Goal: Task Accomplishment & Management: Manage account settings

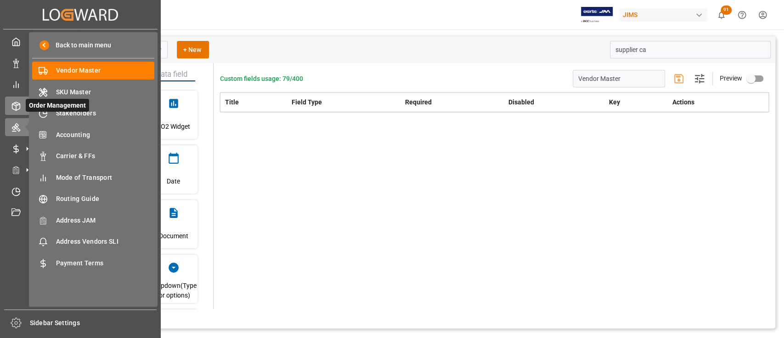
click at [15, 105] on polyline at bounding box center [15, 105] width 7 height 2
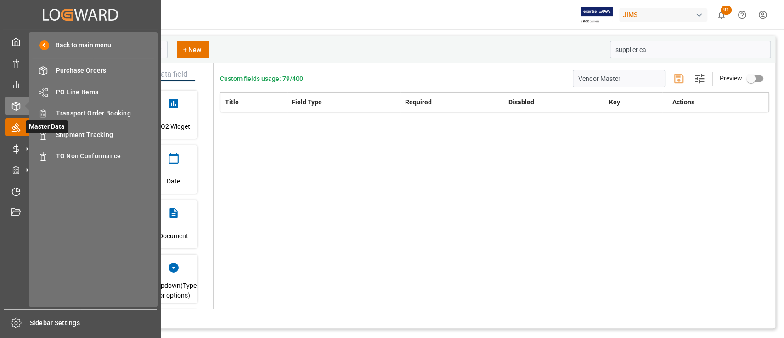
click at [13, 125] on icon at bounding box center [15, 127] width 9 height 9
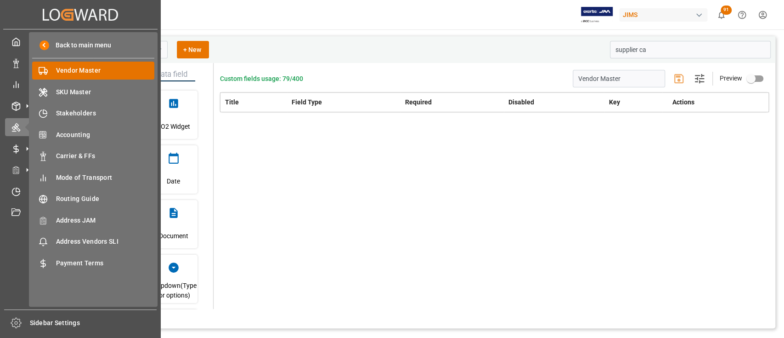
click at [80, 71] on span "Vendor Master" at bounding box center [105, 71] width 99 height 10
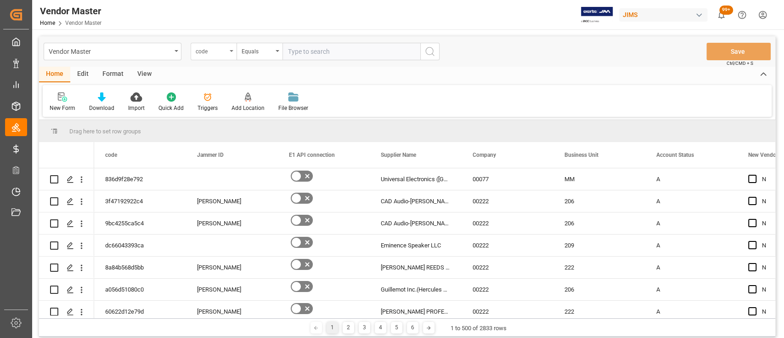
click at [228, 54] on div "code" at bounding box center [214, 51] width 46 height 17
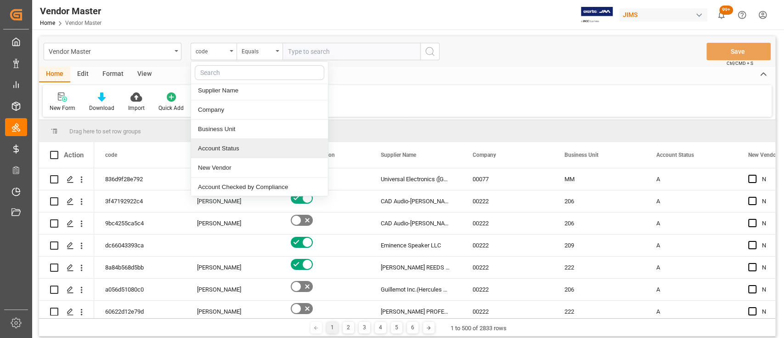
scroll to position [122, 0]
click at [250, 144] on div "Supplier Number" at bounding box center [259, 145] width 137 height 19
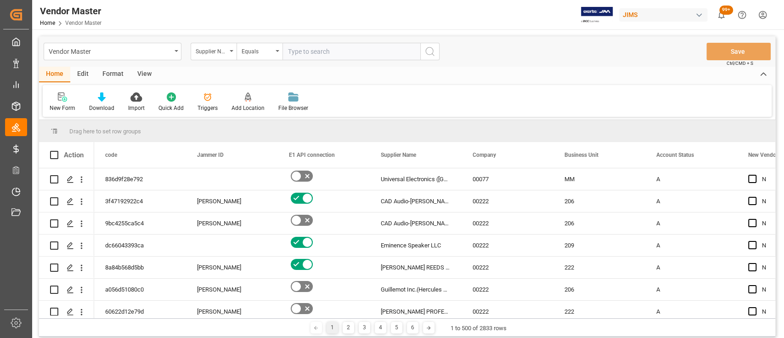
click at [316, 45] on input "text" at bounding box center [352, 51] width 138 height 17
click at [318, 53] on input "text" at bounding box center [352, 51] width 138 height 17
paste input "785238"
type input "785238"
click at [434, 51] on icon "search button" at bounding box center [430, 51] width 11 height 11
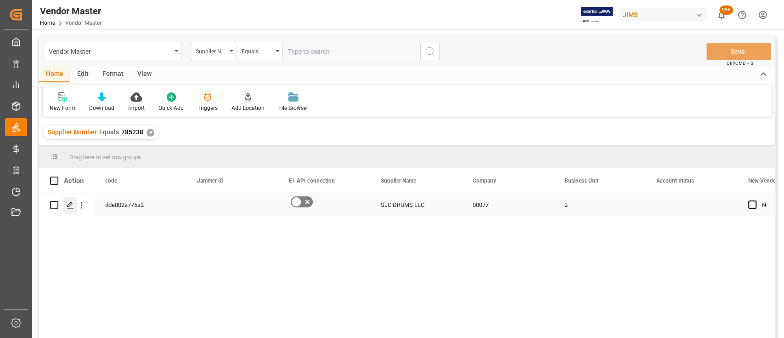
click at [70, 207] on icon "Press SPACE to select this row." at bounding box center [70, 204] width 7 height 7
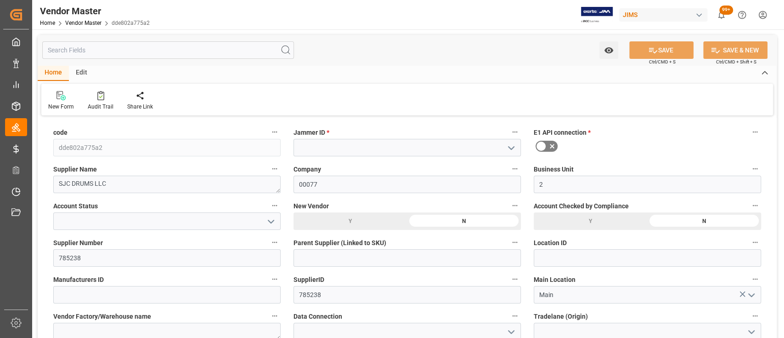
type input "09-30-2025 23:18"
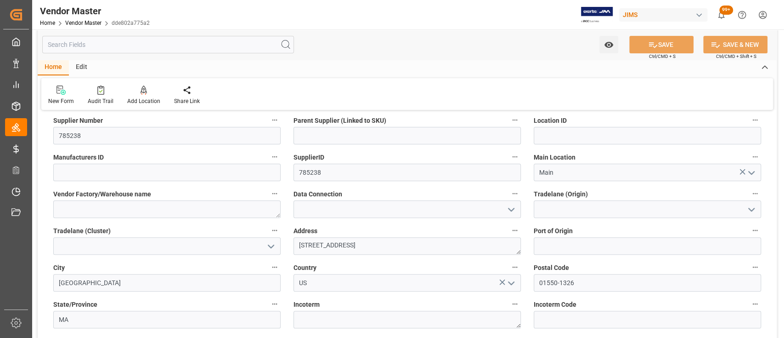
scroll to position [184, 0]
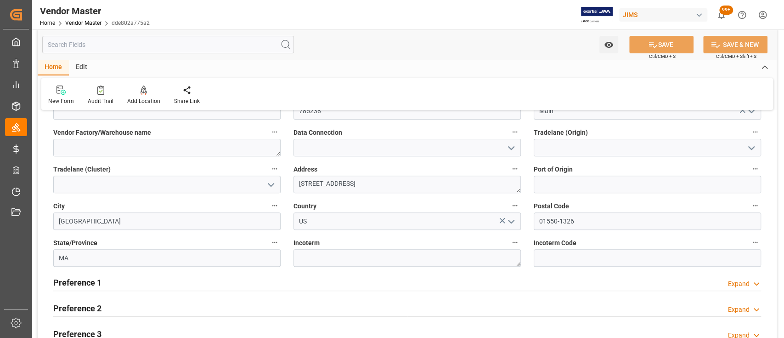
type input "Due upon receipt - NET 1"
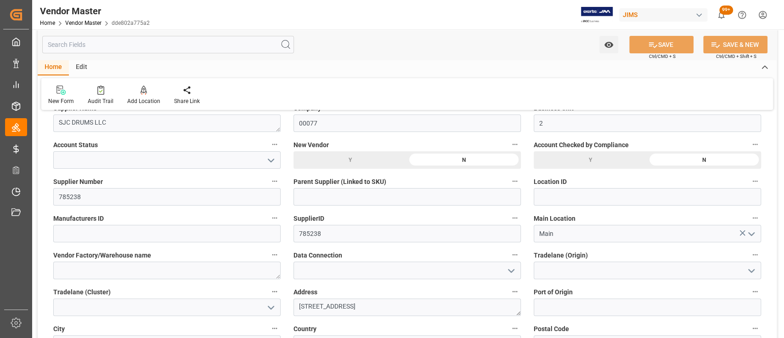
scroll to position [0, 0]
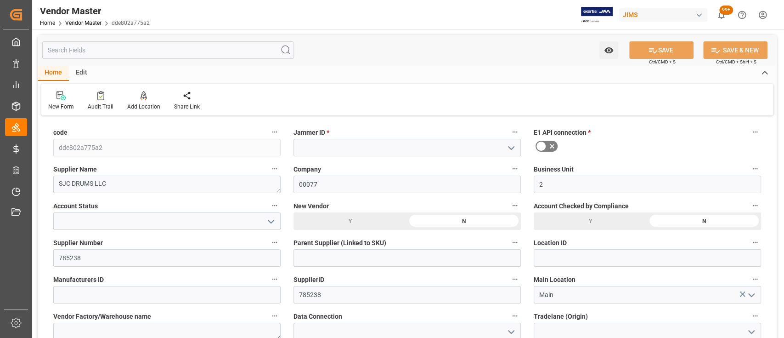
click at [267, 222] on icon "open menu" at bounding box center [271, 221] width 11 height 11
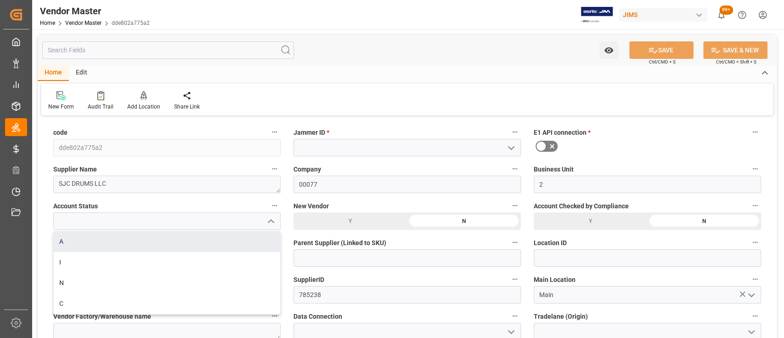
click at [114, 237] on div "A" at bounding box center [167, 241] width 227 height 21
type input "A"
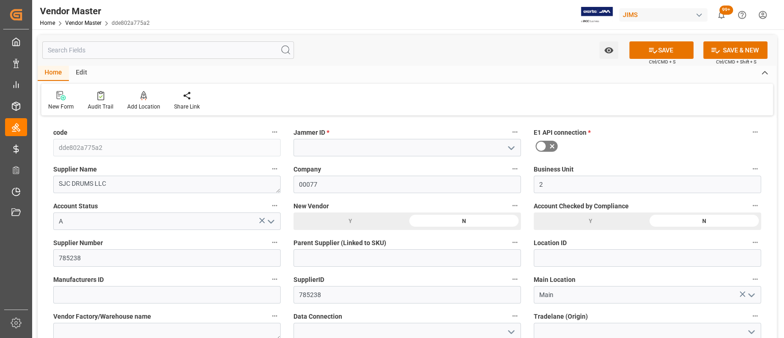
click at [566, 222] on div "Y" at bounding box center [590, 220] width 113 height 17
click at [354, 222] on div "Y" at bounding box center [350, 220] width 113 height 17
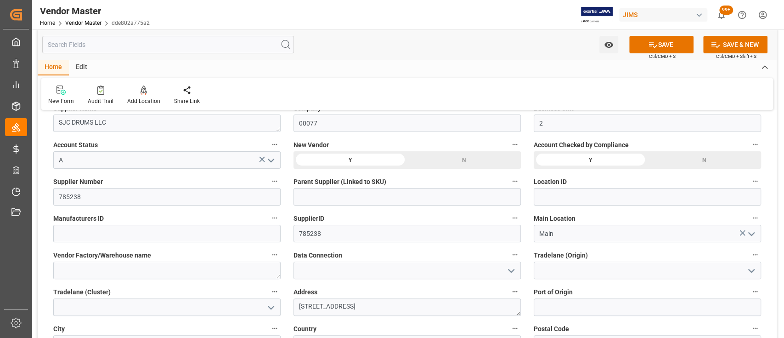
scroll to position [122, 0]
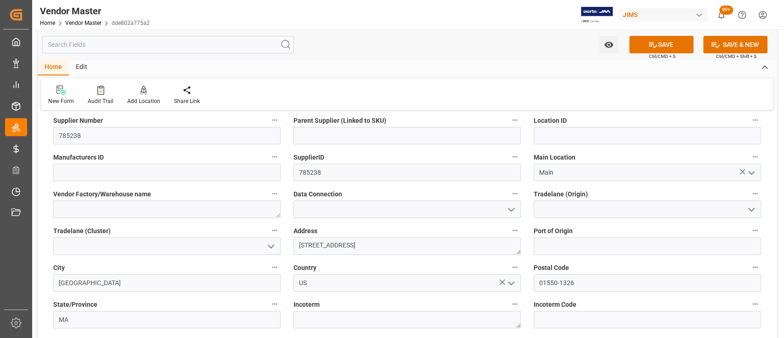
click at [511, 210] on polyline "open menu" at bounding box center [512, 209] width 6 height 3
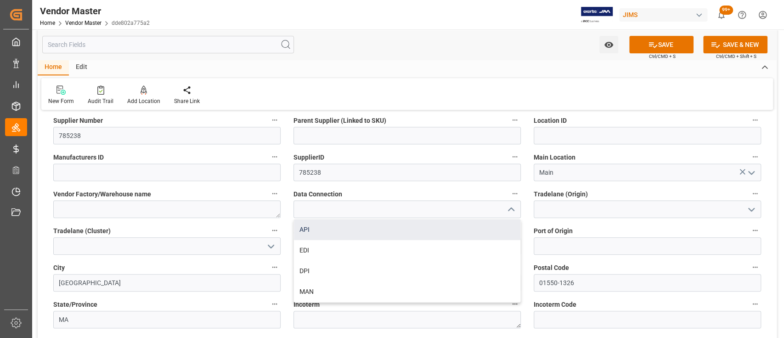
click at [349, 233] on div "API" at bounding box center [407, 229] width 227 height 21
type input "API"
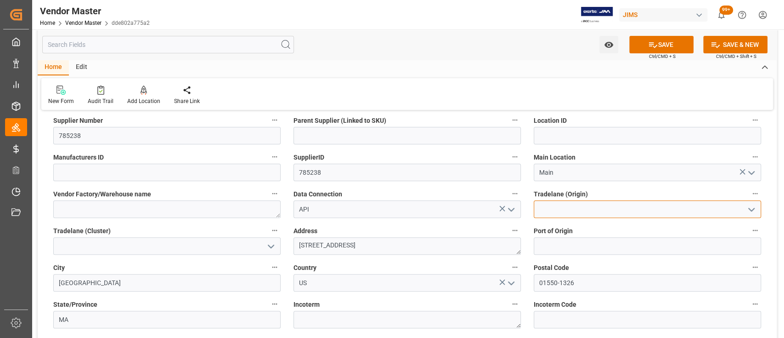
click at [590, 213] on input at bounding box center [647, 208] width 227 height 17
click at [746, 210] on icon "open menu" at bounding box center [751, 209] width 11 height 11
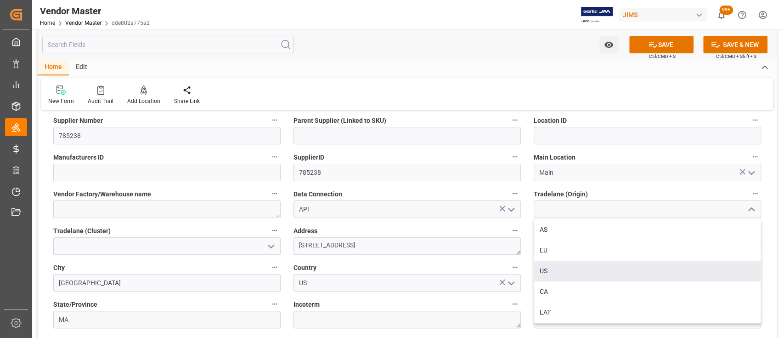
click at [573, 271] on div "US" at bounding box center [647, 271] width 227 height 21
type input "US"
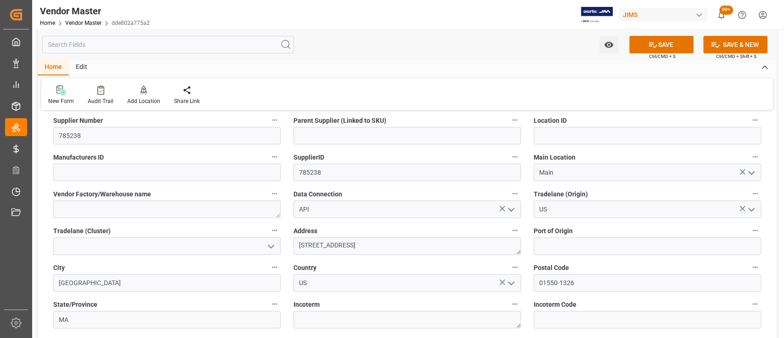
scroll to position [184, 0]
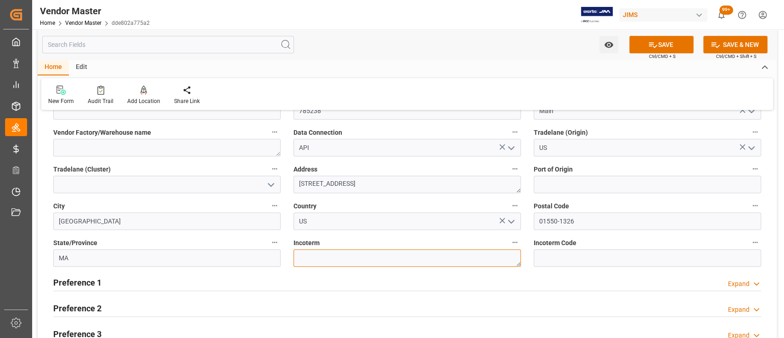
click at [424, 257] on textarea at bounding box center [407, 257] width 227 height 17
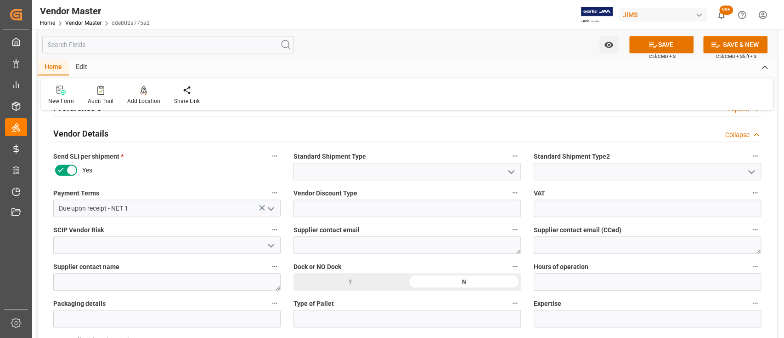
scroll to position [429, 0]
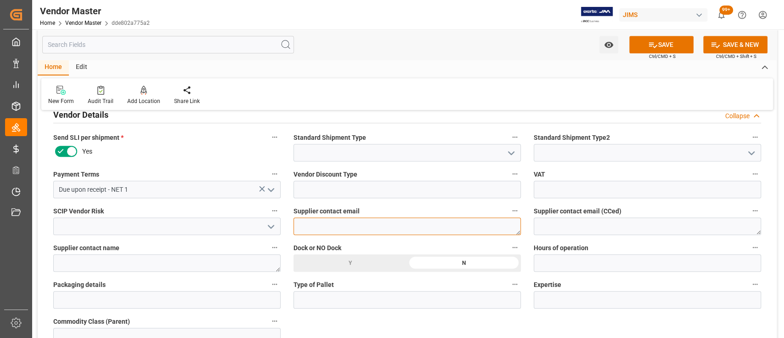
click at [360, 221] on textarea at bounding box center [407, 225] width 227 height 17
paste textarea "785238"
type textarea "7"
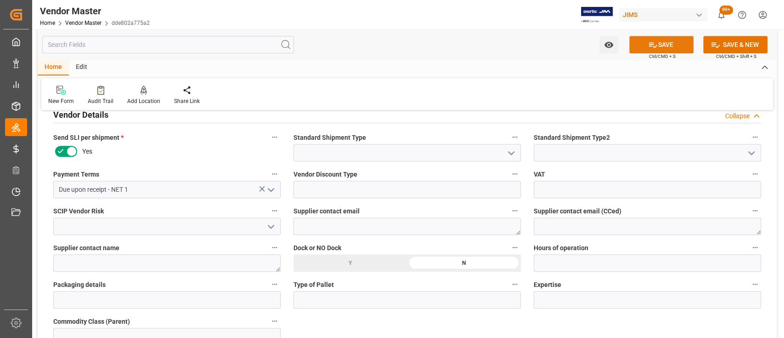
click at [659, 44] on button "SAVE" at bounding box center [661, 44] width 64 height 17
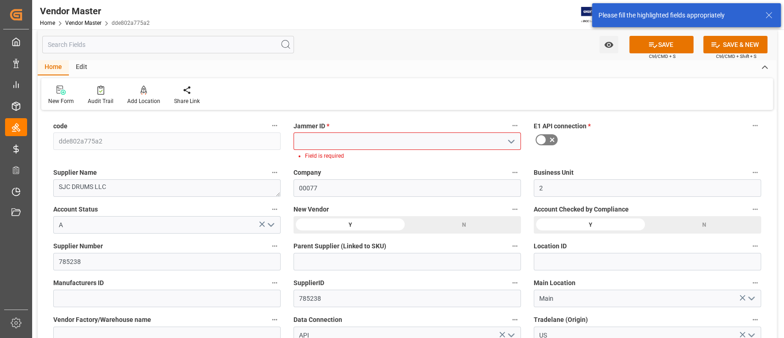
scroll to position [0, 0]
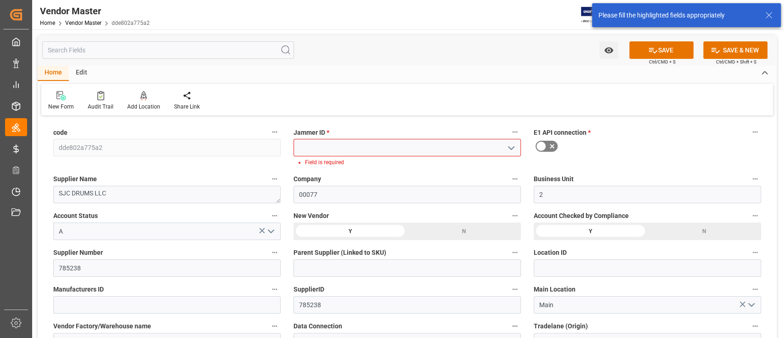
click at [510, 145] on icon "open menu" at bounding box center [511, 147] width 11 height 11
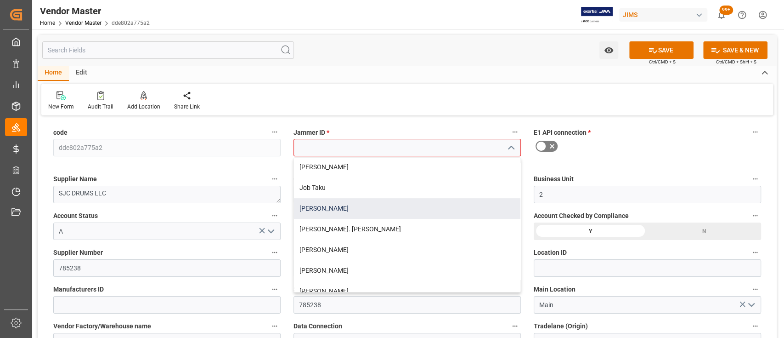
scroll to position [245, 0]
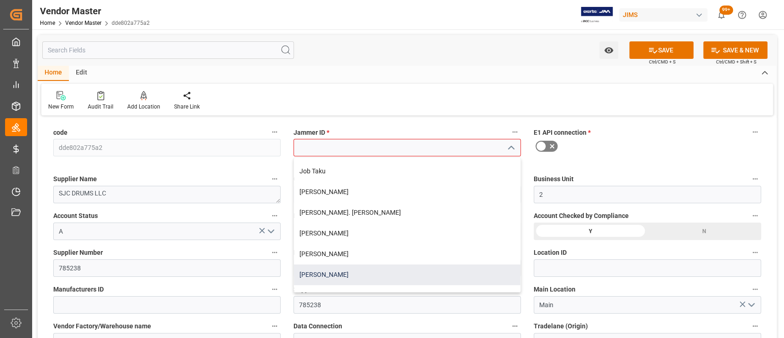
click at [377, 270] on div "Nitin Bhugun" at bounding box center [407, 274] width 227 height 21
type input "Nitin Bhugun"
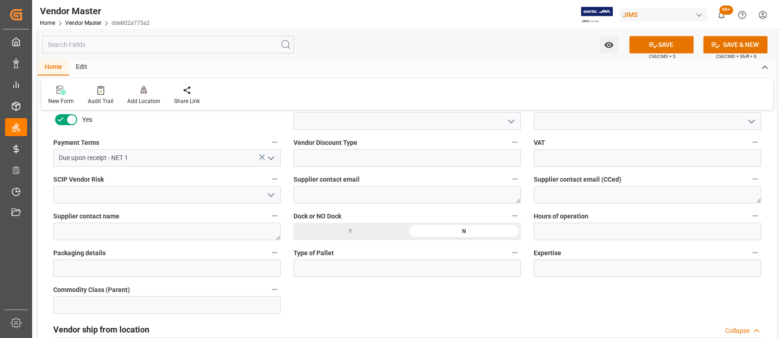
scroll to position [429, 0]
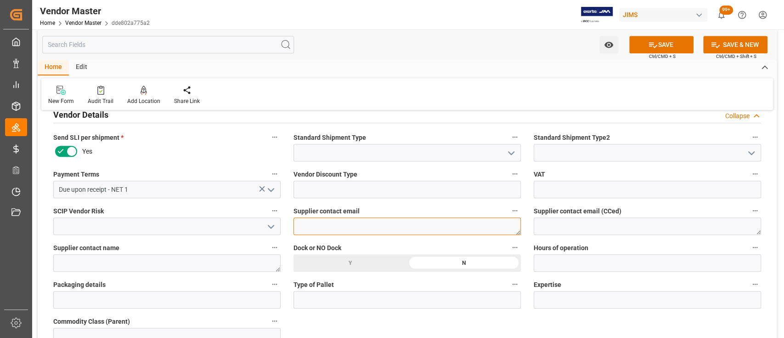
click at [346, 226] on textarea "7" at bounding box center [407, 225] width 227 height 17
paste textarea "invoices@sjcdrums.com"
type textarea "invoices@sjcdrums.com"
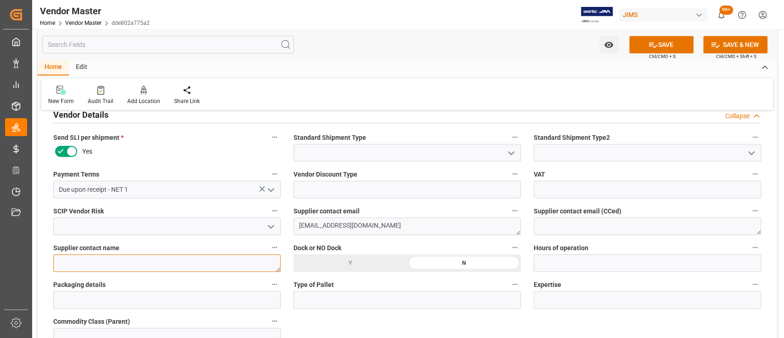
click at [111, 261] on textarea at bounding box center [166, 262] width 227 height 17
paste textarea "Shannon OShea"
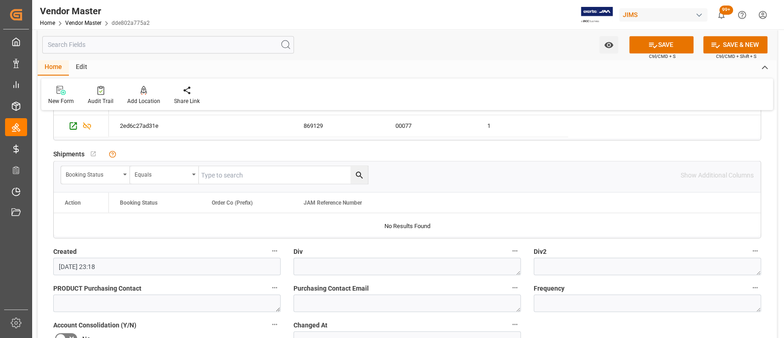
scroll to position [1103, 0]
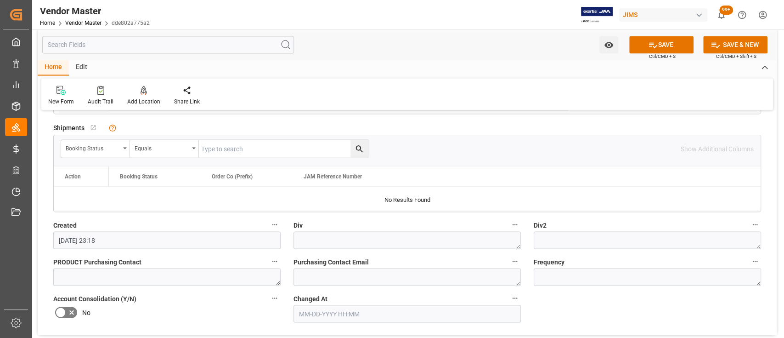
type textarea "Shannon OShea"
click at [426, 240] on textarea at bounding box center [407, 239] width 227 height 17
type textarea "O2"
click at [596, 240] on textarea at bounding box center [647, 239] width 227 height 17
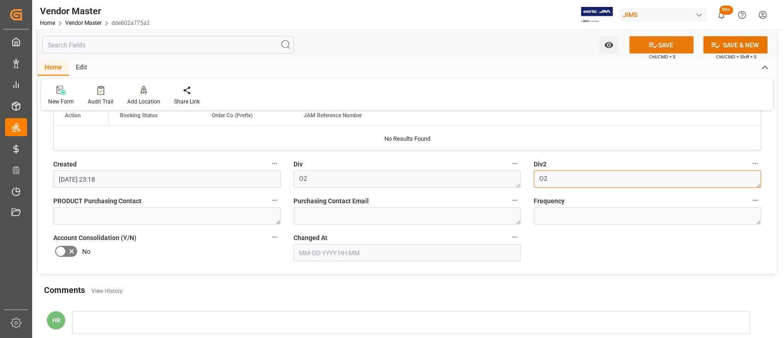
type textarea "O2"
click at [669, 44] on button "SAVE" at bounding box center [661, 44] width 64 height 17
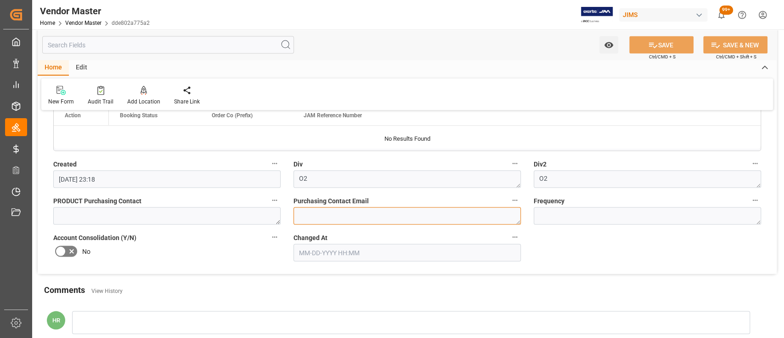
drag, startPoint x: 441, startPoint y: 211, endPoint x: 573, endPoint y: 249, distance: 137.1
click at [442, 211] on textarea at bounding box center [407, 215] width 227 height 17
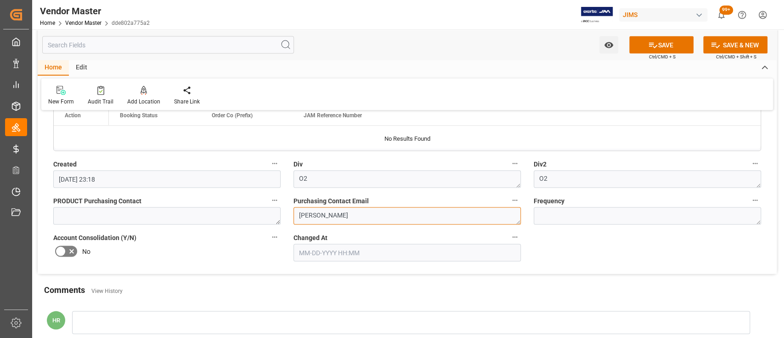
type textarea "Lilla"
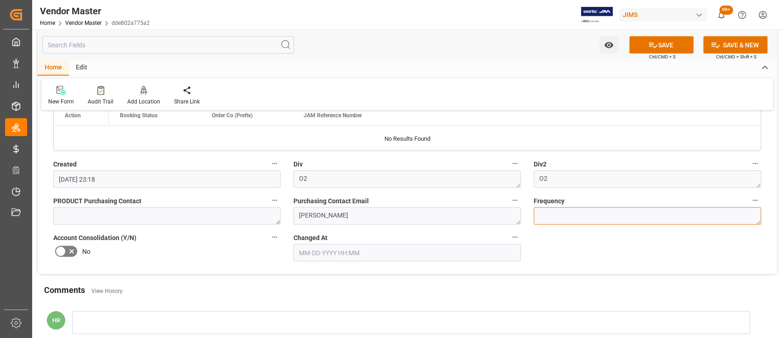
click at [556, 219] on textarea at bounding box center [647, 215] width 227 height 17
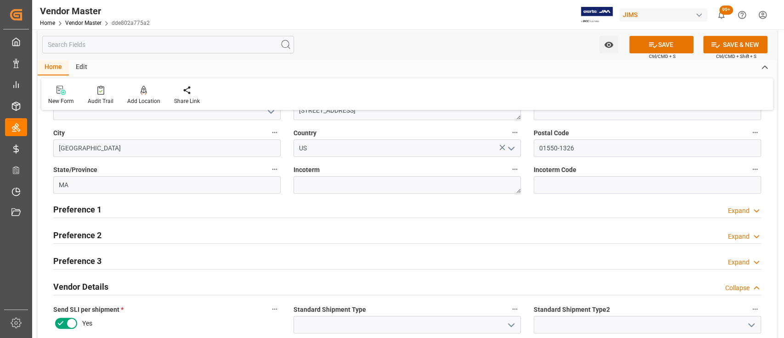
scroll to position [245, 0]
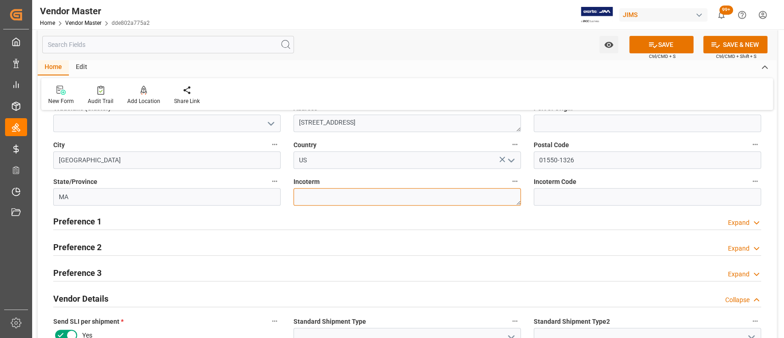
click at [425, 191] on textarea at bounding box center [407, 196] width 227 height 17
paste textarea "EXW"
type textarea "EXW"
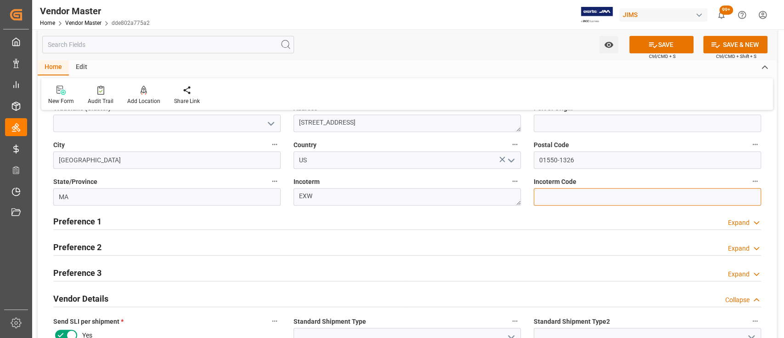
click at [555, 195] on input at bounding box center [647, 196] width 227 height 17
paste input "EXW"
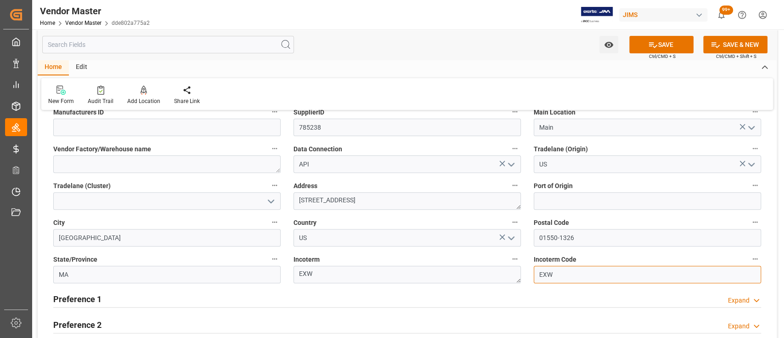
scroll to position [184, 0]
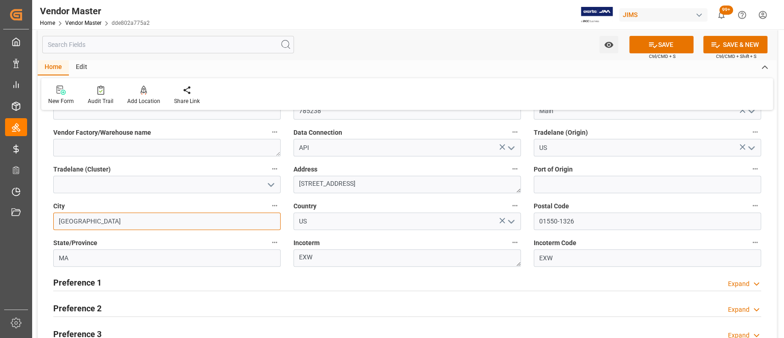
drag, startPoint x: 105, startPoint y: 222, endPoint x: 55, endPoint y: 223, distance: 50.5
click at [55, 223] on input "SOUTHBRIDGE" at bounding box center [166, 220] width 227 height 17
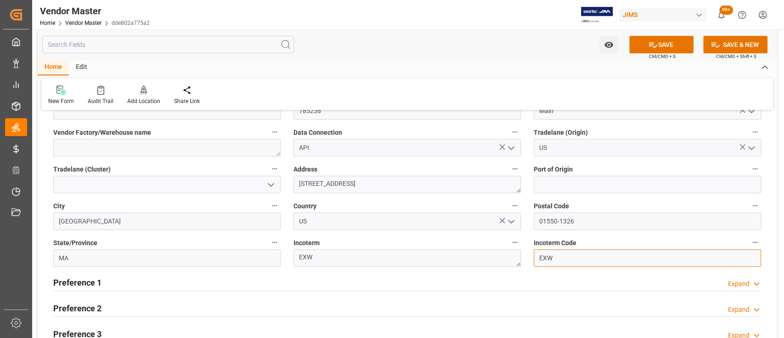
click at [630, 255] on input "EXW" at bounding box center [647, 257] width 227 height 17
paste input "SOUTHBRIDGE"
click at [599, 256] on input "EXW SOUTHBRIDGE,US" at bounding box center [647, 257] width 227 height 17
type input "EXW SOUTHBRIDGE, US"
click at [666, 45] on button "SAVE" at bounding box center [661, 44] width 64 height 17
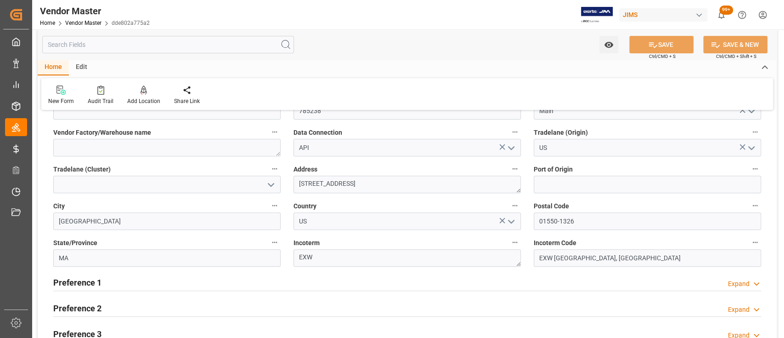
type textarea "EXW"
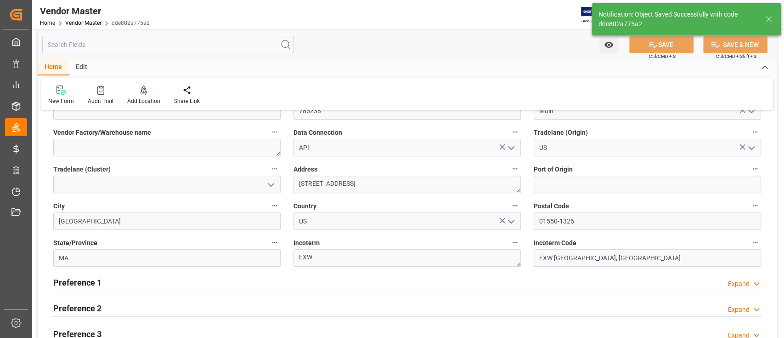
scroll to position [0, 0]
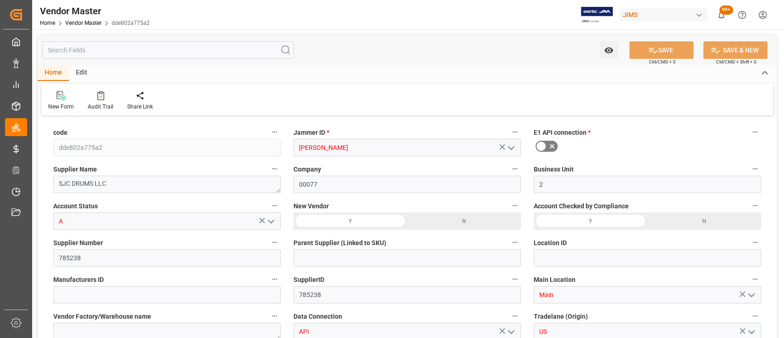
type input "[DATE] 23:18"
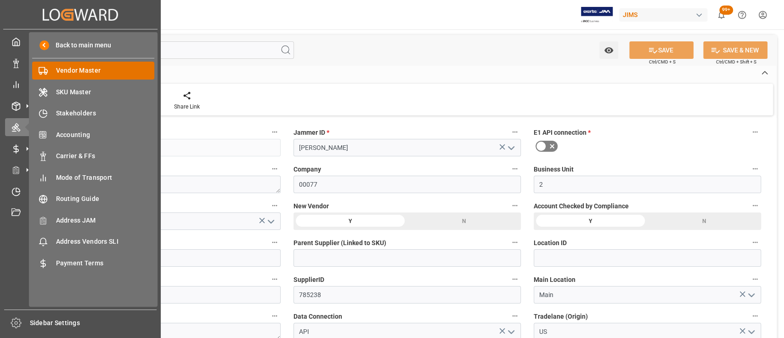
click at [81, 67] on span "Vendor Master" at bounding box center [105, 71] width 99 height 10
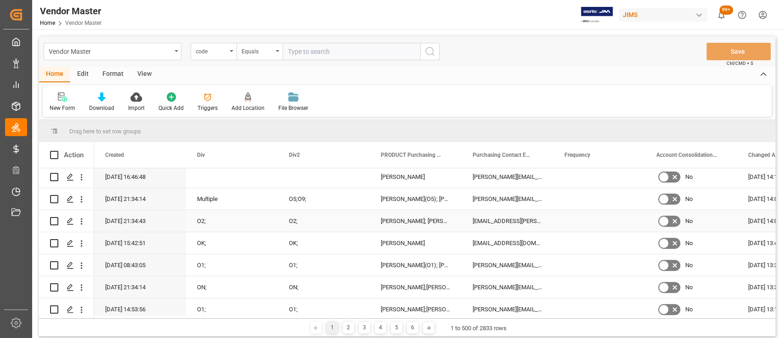
click at [425, 221] on div "Lilla Magri; Sharina Gandhi; Isabelle Cyr" at bounding box center [416, 221] width 92 height 22
drag, startPoint x: 409, startPoint y: 220, endPoint x: 496, endPoint y: 216, distance: 86.9
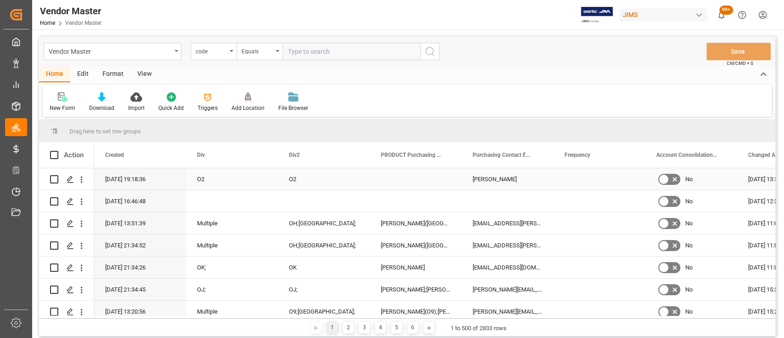
click at [412, 178] on div "Press SPACE to select this row." at bounding box center [416, 179] width 92 height 22
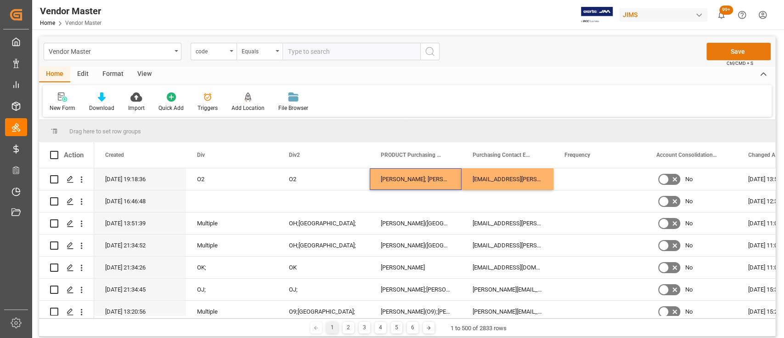
click at [733, 49] on button "Save" at bounding box center [739, 51] width 64 height 17
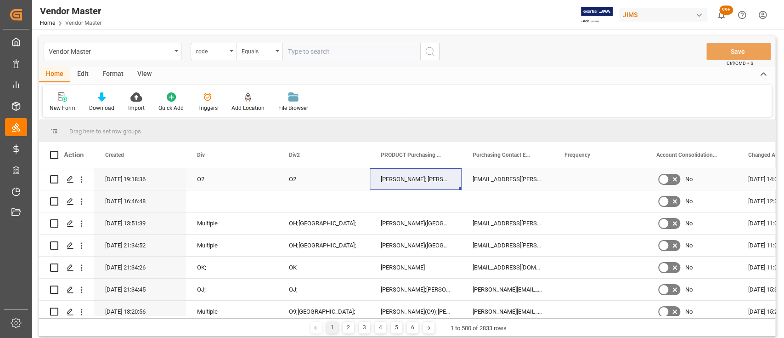
click at [498, 176] on div "lilla.magri@coastmusic.com; sharina.gandhi@coastmusic.com; isabelle.cyr@coastmu…" at bounding box center [508, 179] width 92 height 22
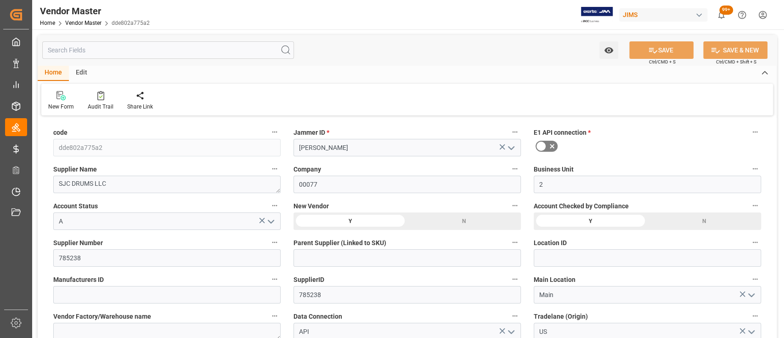
type input "[DATE] 23:18"
type input "Due upon receipt - NET 1"
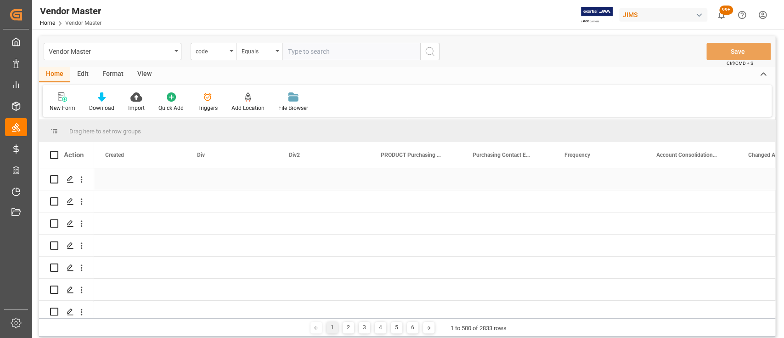
scroll to position [0, 4962]
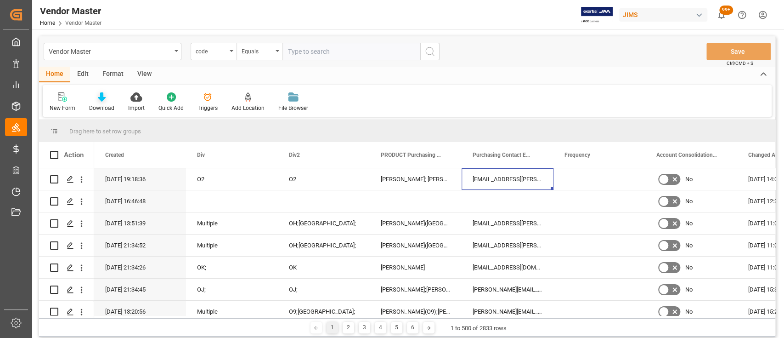
click at [99, 97] on icon at bounding box center [102, 96] width 8 height 9
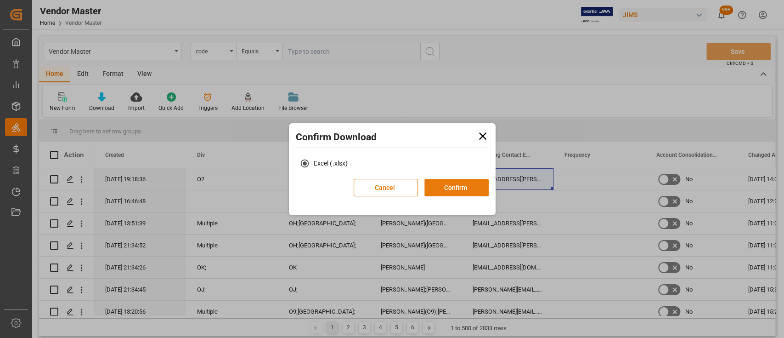
click at [467, 187] on button "Confirm" at bounding box center [457, 187] width 64 height 17
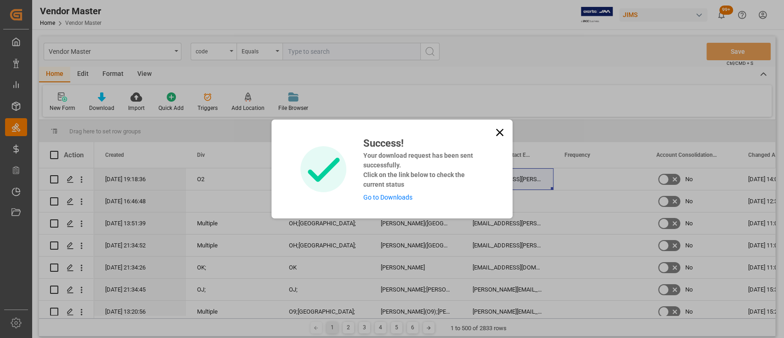
click at [368, 194] on link "Go to Downloads" at bounding box center [387, 196] width 49 height 7
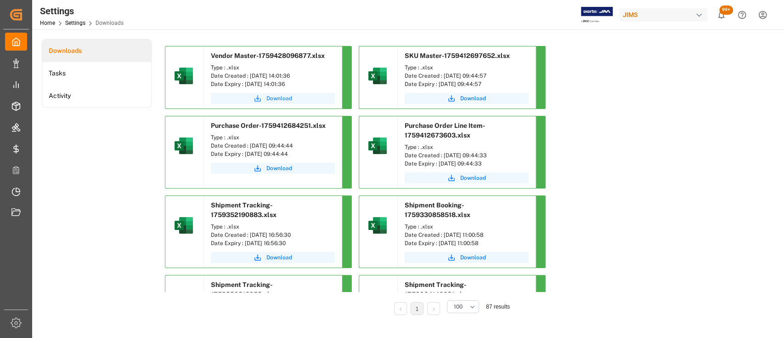
click at [272, 97] on span "Download" at bounding box center [279, 98] width 26 height 8
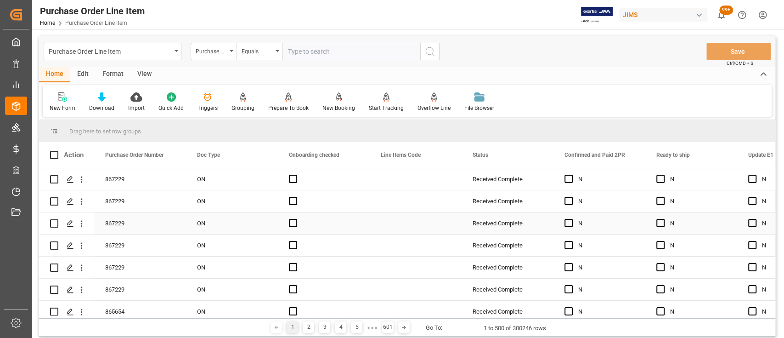
type input "a"
click at [474, 48] on div "Purchase Order Line Item Purchase Order Number Equals Save Ctrl/CMD + S" at bounding box center [407, 51] width 737 height 30
click at [401, 181] on div "Press SPACE to select this row." at bounding box center [416, 179] width 92 height 22
click at [398, 205] on div "Press SPACE to select this row." at bounding box center [416, 201] width 92 height 22
click at [404, 180] on div "Press SPACE to select this row." at bounding box center [416, 179] width 92 height 22
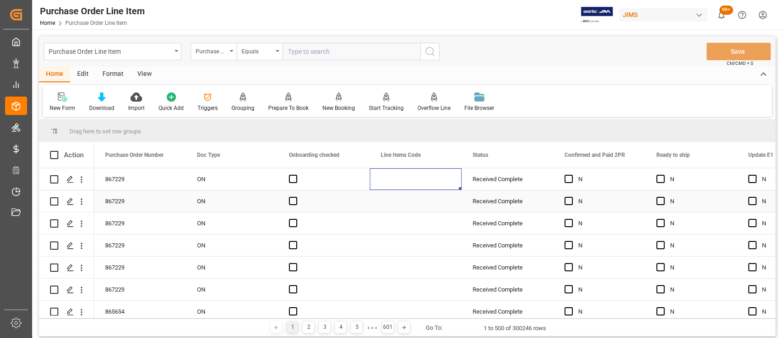
click at [404, 201] on div "Press SPACE to select this row." at bounding box center [416, 201] width 92 height 22
click at [412, 180] on div "Press SPACE to select this row." at bounding box center [416, 179] width 92 height 22
click at [418, 204] on div "Press SPACE to select this row." at bounding box center [416, 201] width 92 height 22
click at [419, 180] on div "Press SPACE to select this row." at bounding box center [416, 179] width 92 height 22
